Goal: Use online tool/utility: Utilize a website feature to perform a specific function

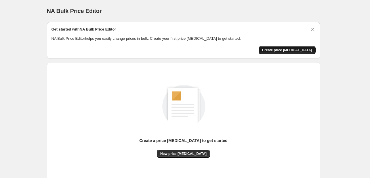
click at [291, 49] on span "Create price [MEDICAL_DATA]" at bounding box center [287, 50] width 50 height 5
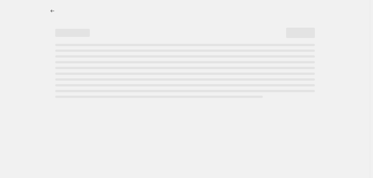
select select "percentage"
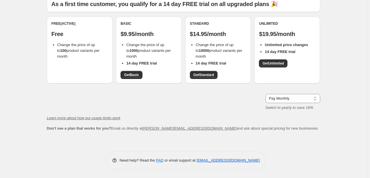
scroll to position [44, 0]
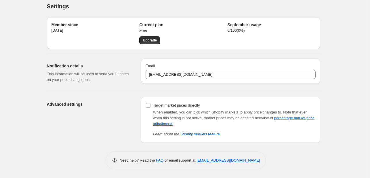
scroll to position [5, 0]
